Goal: Navigation & Orientation: Go to known website

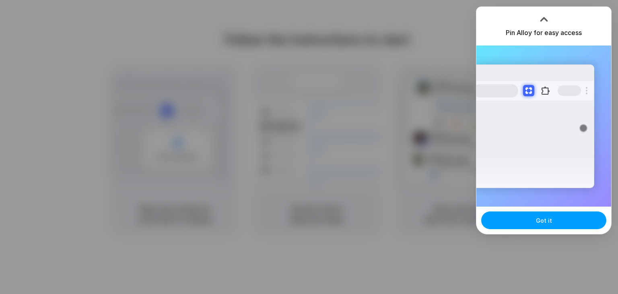
click at [507, 218] on button "Got it" at bounding box center [543, 220] width 125 height 18
